Goal: Information Seeking & Learning: Learn about a topic

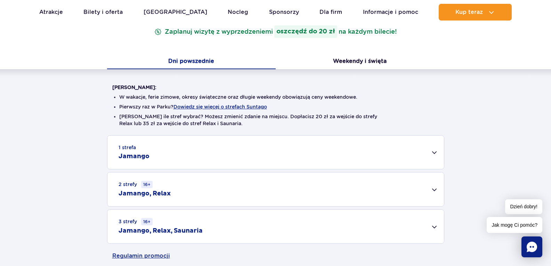
scroll to position [139, 0]
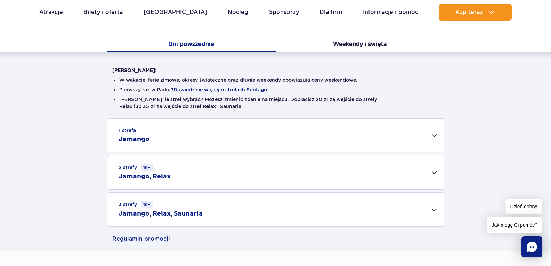
click at [276, 123] on div "1 strefa Jamango" at bounding box center [275, 135] width 336 height 33
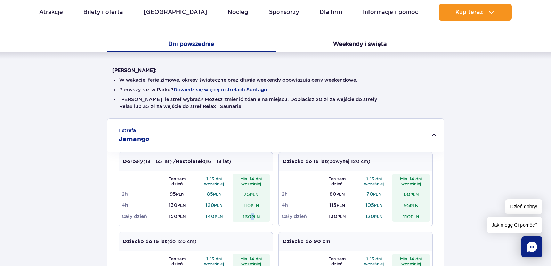
drag, startPoint x: 255, startPoint y: 219, endPoint x: 249, endPoint y: 219, distance: 6.3
click at [249, 219] on td "130 PLN" at bounding box center [251, 216] width 37 height 11
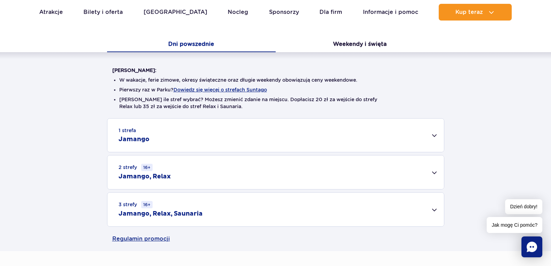
click at [330, 123] on div "1 strefa Jamango" at bounding box center [275, 135] width 336 height 33
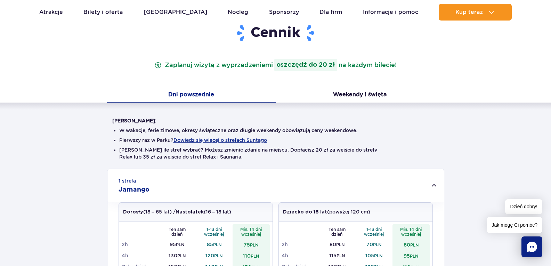
scroll to position [104, 0]
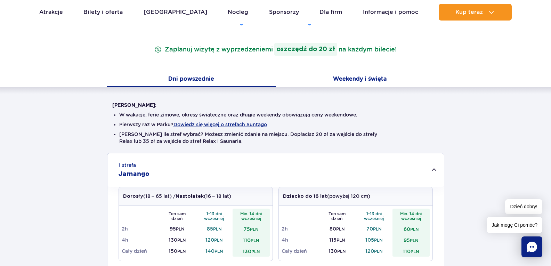
click at [336, 76] on button "Weekendy i święta" at bounding box center [360, 79] width 169 height 15
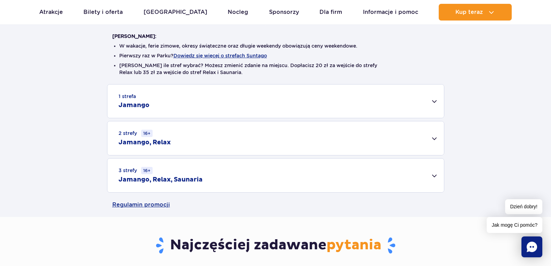
scroll to position [174, 0]
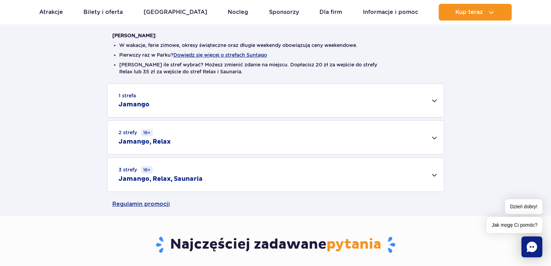
click at [231, 145] on div "2 strefy 16+ Jamango, Relax" at bounding box center [275, 138] width 336 height 34
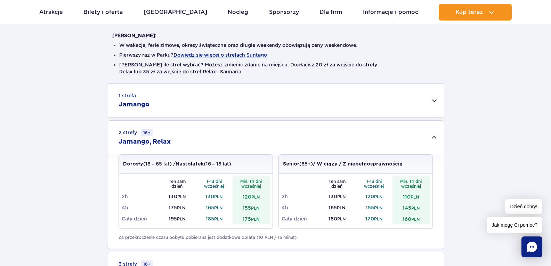
click at [235, 134] on div "2 strefy 16+ Jamango, Relax" at bounding box center [275, 138] width 336 height 34
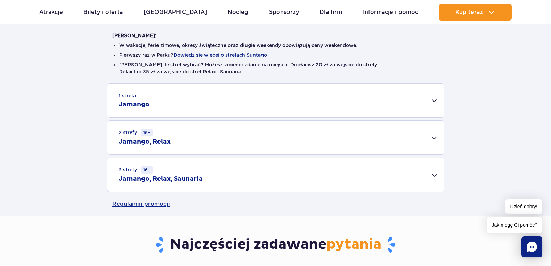
click at [146, 174] on div "3 strefy 16+ Jamango, Relax, Saunaria" at bounding box center [275, 175] width 336 height 34
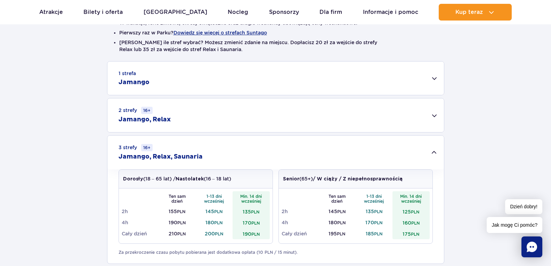
scroll to position [209, 0]
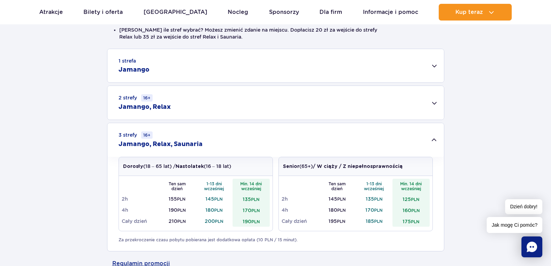
click at [186, 145] on h2 "Jamango, Relax, Saunaria" at bounding box center [161, 144] width 84 height 8
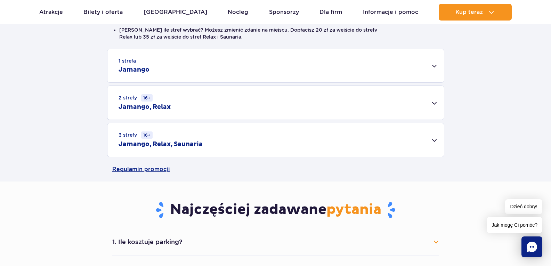
click at [184, 143] on h2 "Jamango, Relax, Saunaria" at bounding box center [161, 144] width 84 height 8
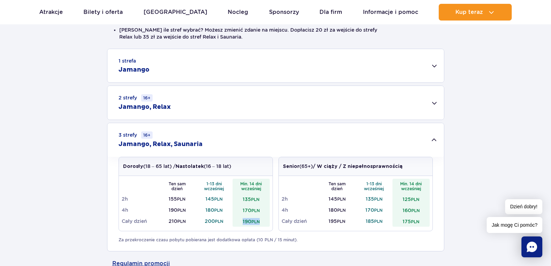
drag, startPoint x: 257, startPoint y: 220, endPoint x: 240, endPoint y: 220, distance: 17.0
click at [240, 220] on td "190 PLN" at bounding box center [251, 220] width 37 height 11
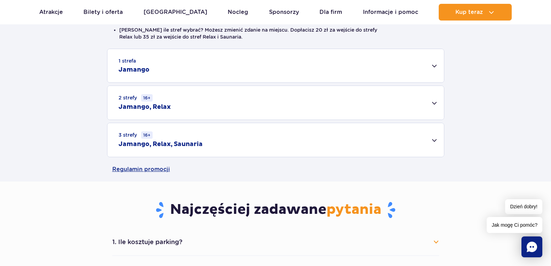
drag, startPoint x: 238, startPoint y: 221, endPoint x: 240, endPoint y: 216, distance: 5.5
click at [238, 221] on div "Najczęściej zadawane pytania 1. Ile kosztuje parking? Parking kosztuje 25 zł za…" at bounding box center [275, 250] width 337 height 138
click at [232, 150] on div "3 strefy 16+ Jamango, Relax, Saunaria" at bounding box center [275, 140] width 336 height 34
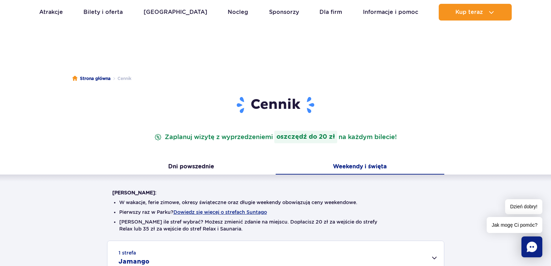
scroll to position [0, 0]
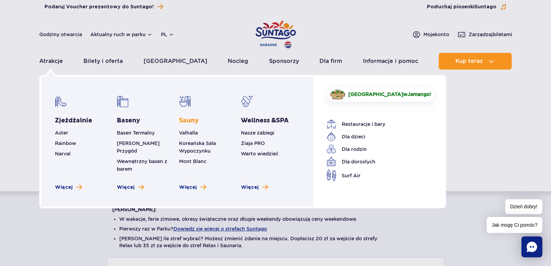
click at [187, 122] on link "Sauny" at bounding box center [189, 120] width 20 height 8
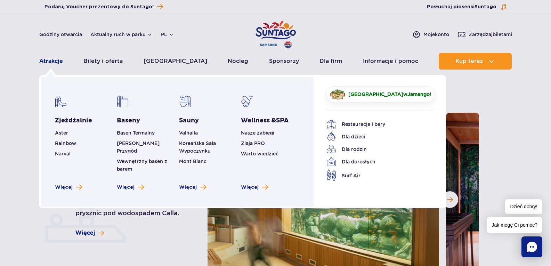
click at [46, 61] on link "Atrakcje" at bounding box center [51, 61] width 24 height 17
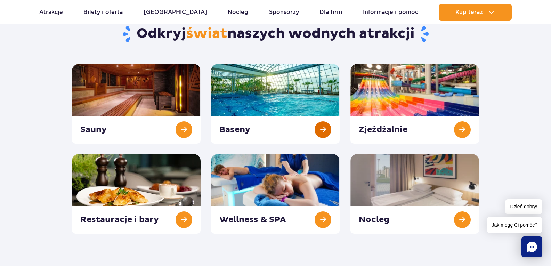
click at [266, 83] on link at bounding box center [275, 104] width 129 height 80
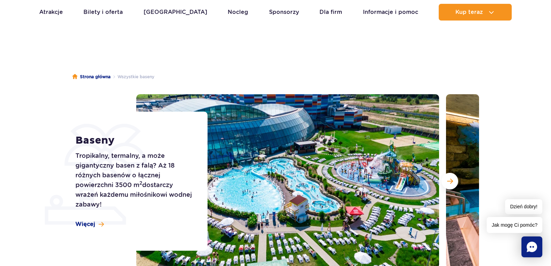
scroll to position [35, 0]
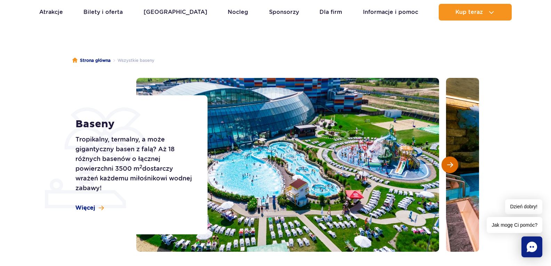
click at [442, 166] on button "Następny slajd" at bounding box center [449, 164] width 17 height 17
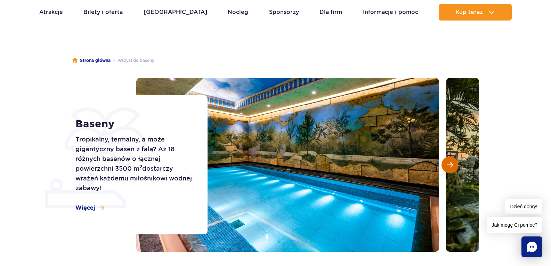
click at [442, 166] on button "Następny slajd" at bounding box center [449, 164] width 17 height 17
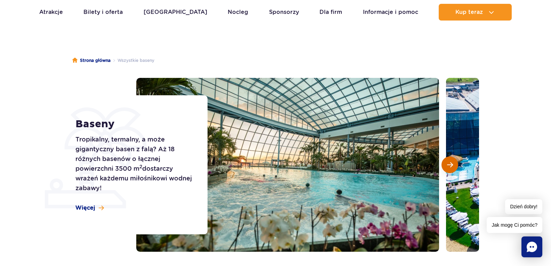
click at [442, 166] on button "Następny slajd" at bounding box center [449, 164] width 17 height 17
